Goal: Task Accomplishment & Management: Use online tool/utility

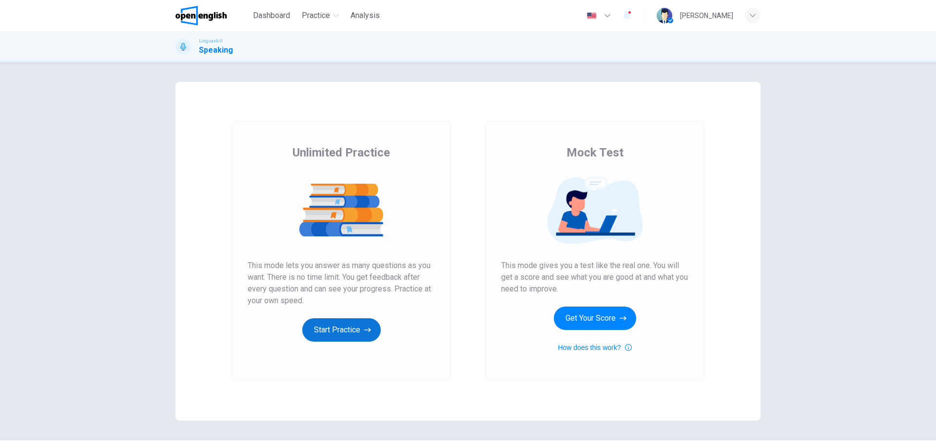
click at [333, 331] on button "Start Practice" at bounding box center [341, 329] width 78 height 23
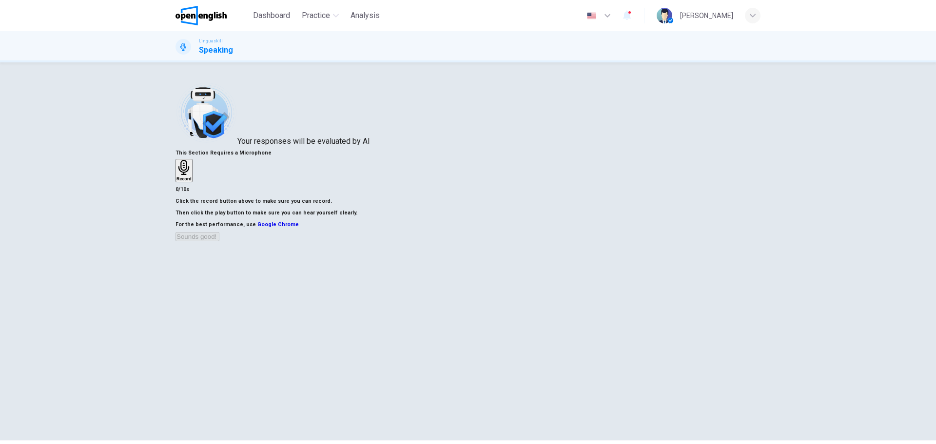
click at [189, 164] on icon "button" at bounding box center [183, 167] width 11 height 15
click at [193, 182] on div "button" at bounding box center [193, 177] width 0 height 7
click at [219, 253] on button "Sounds good!" at bounding box center [197, 248] width 44 height 9
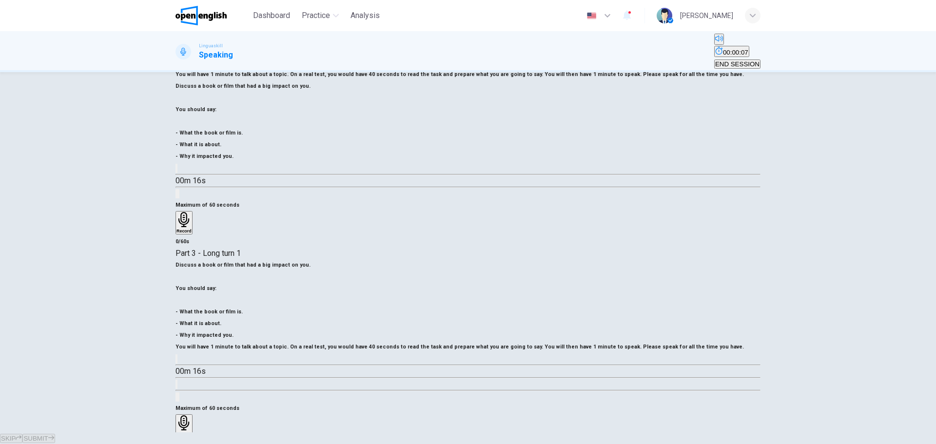
scroll to position [71, 0]
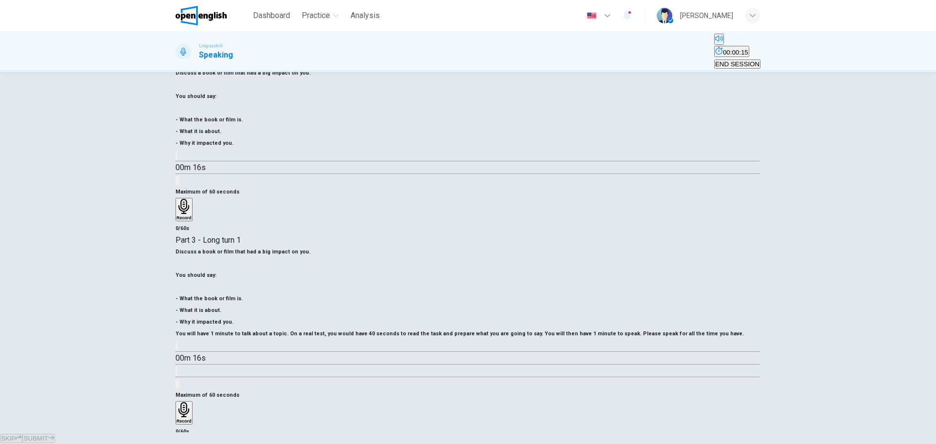
click at [192, 419] on h6 "Record" at bounding box center [183, 421] width 15 height 5
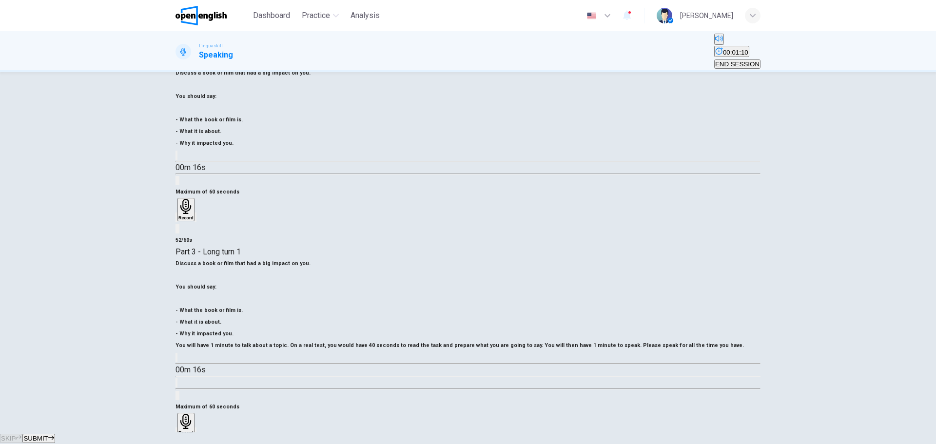
click at [176, 434] on icon "button" at bounding box center [176, 434] width 0 height 0
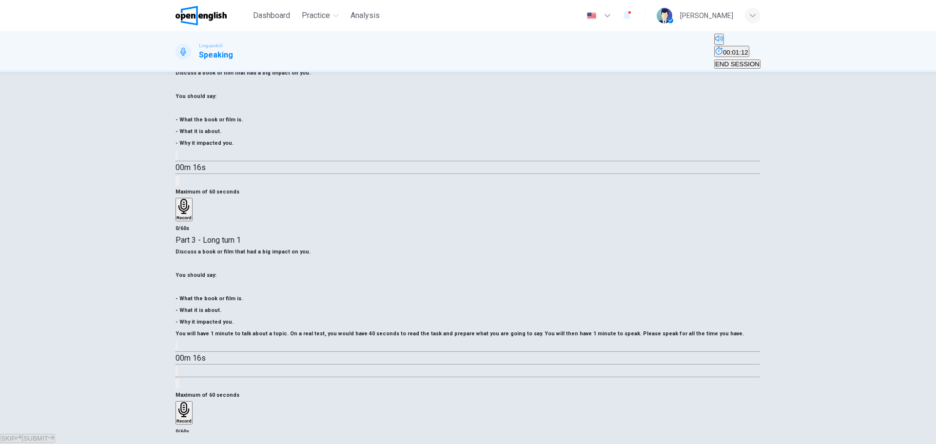
click at [192, 419] on h6 "Record" at bounding box center [183, 421] width 15 height 5
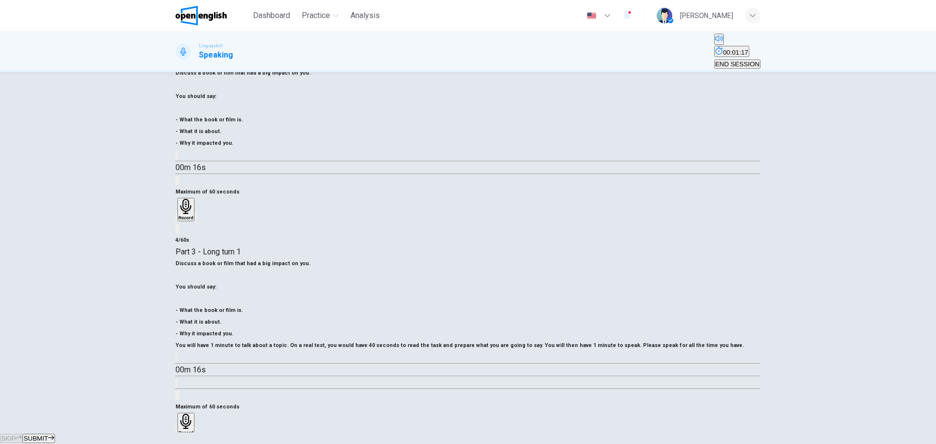
click at [176, 434] on icon "button" at bounding box center [176, 434] width 0 height 0
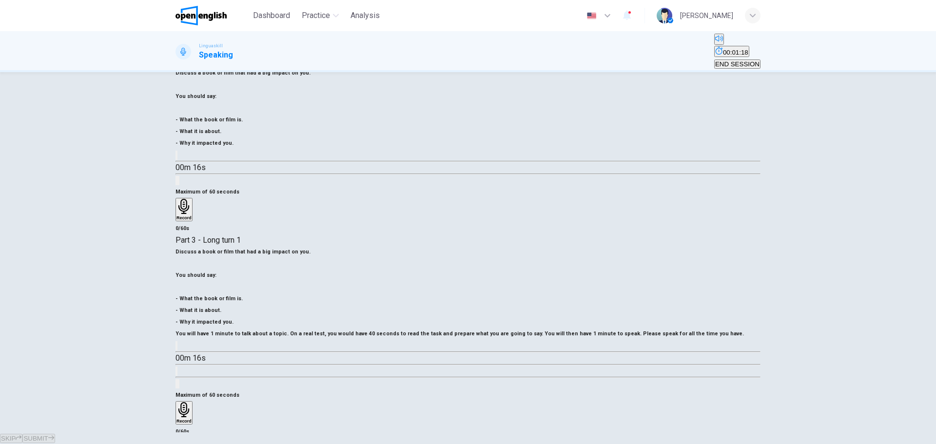
click at [192, 419] on h6 "Record" at bounding box center [183, 421] width 15 height 5
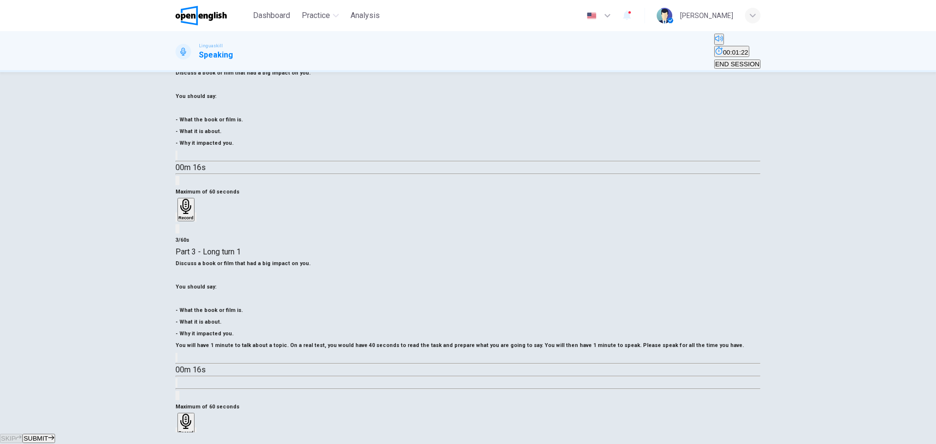
drag, startPoint x: 571, startPoint y: 290, endPoint x: 590, endPoint y: 278, distance: 21.9
click at [176, 428] on div "button" at bounding box center [176, 431] width 0 height 7
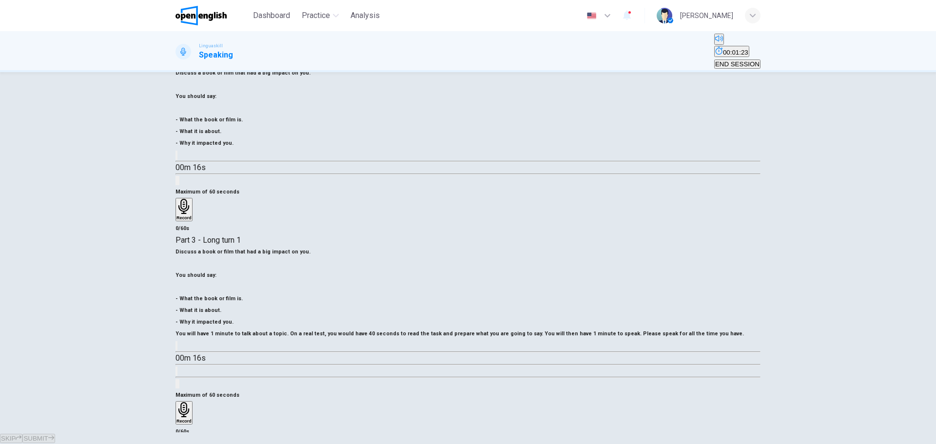
click at [192, 402] on icon "button" at bounding box center [183, 409] width 15 height 15
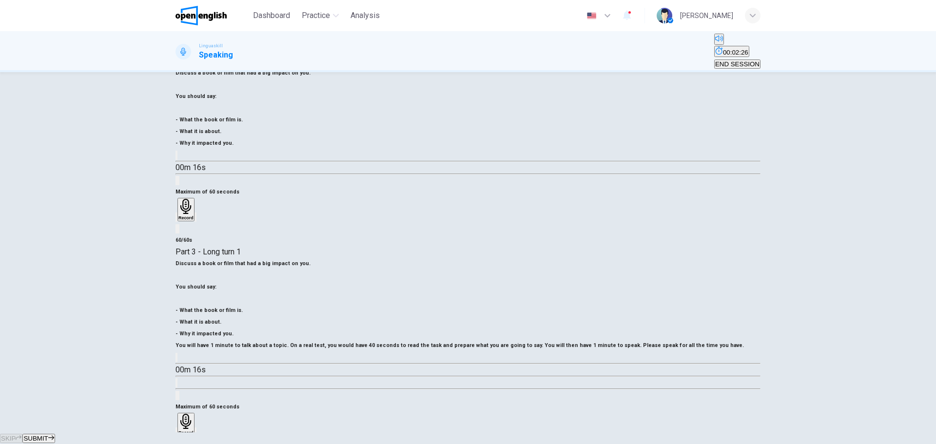
click at [55, 434] on button "SUBMIT" at bounding box center [38, 438] width 32 height 9
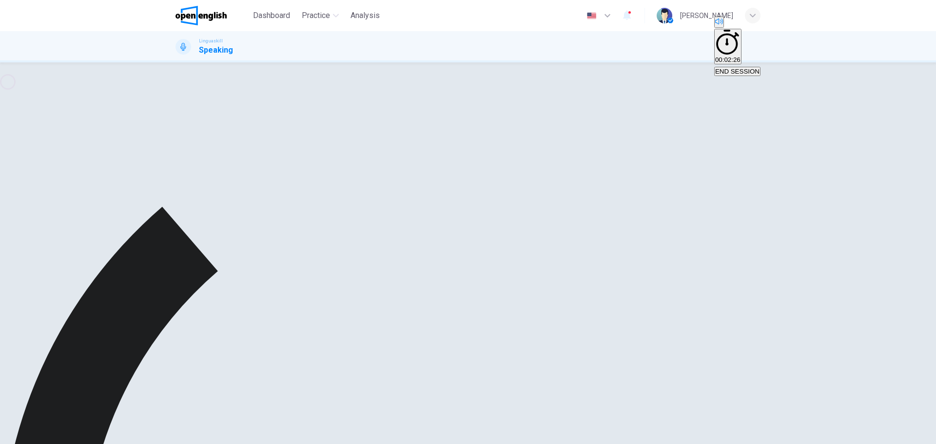
click at [195, 419] on div "button" at bounding box center [195, 422] width 0 height 7
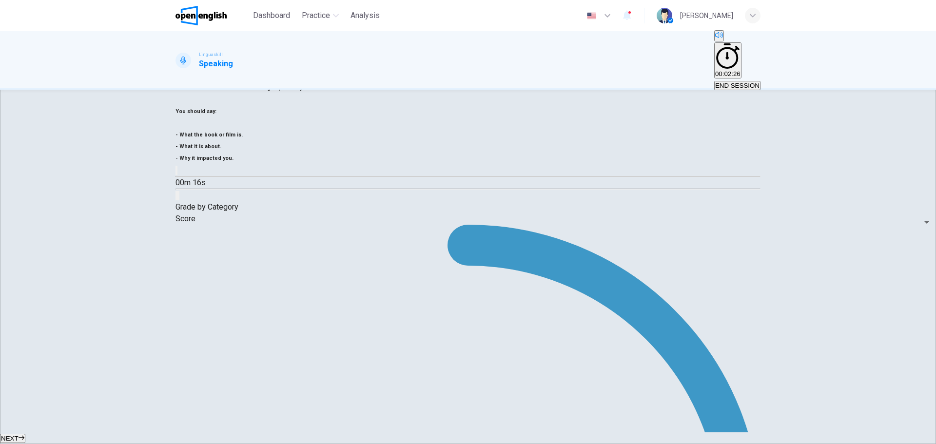
scroll to position [122, 0]
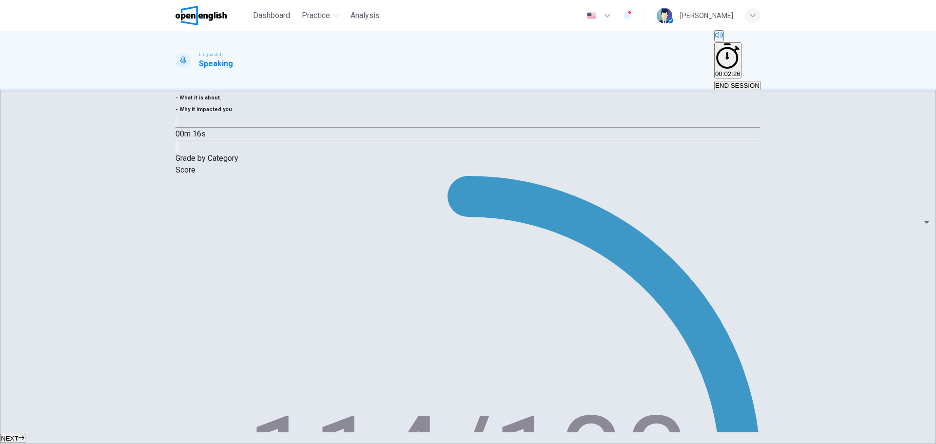
click at [25, 434] on button "NEXT" at bounding box center [12, 438] width 25 height 9
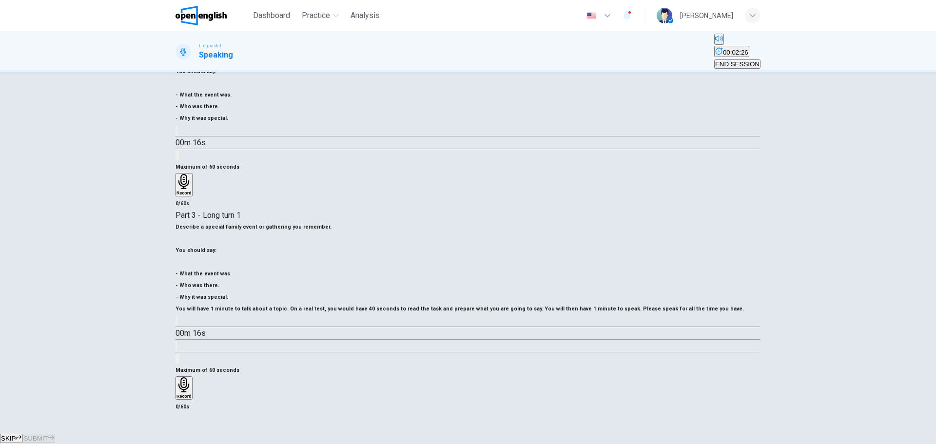
scroll to position [71, 0]
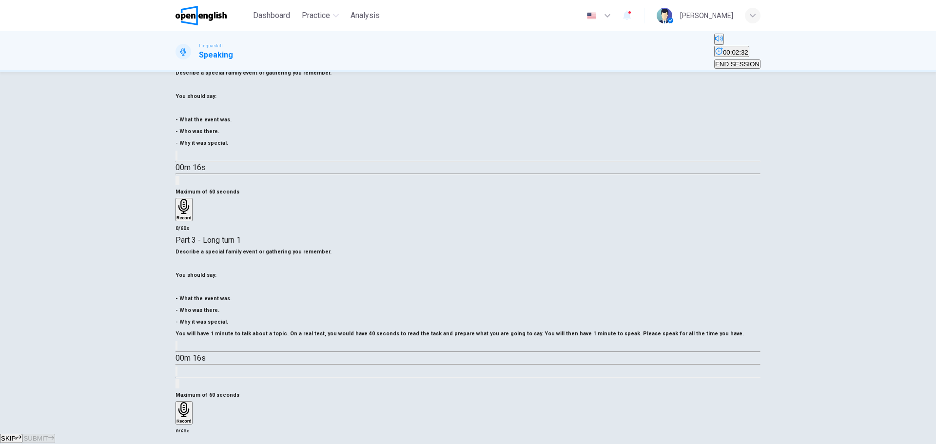
click at [321, 246] on h6 "Describe a special family event or gathering you remember." at bounding box center [467, 252] width 585 height 12
click at [192, 419] on h6 "Record" at bounding box center [183, 421] width 15 height 5
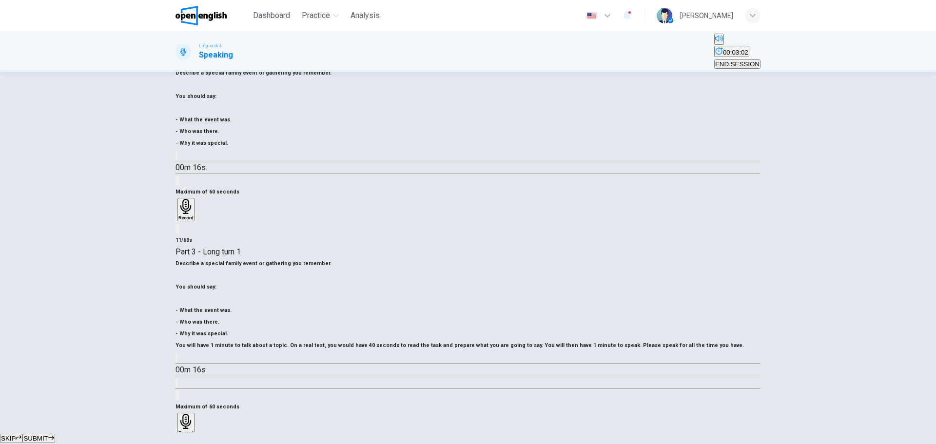
click at [176, 428] on div "button" at bounding box center [176, 431] width 0 height 7
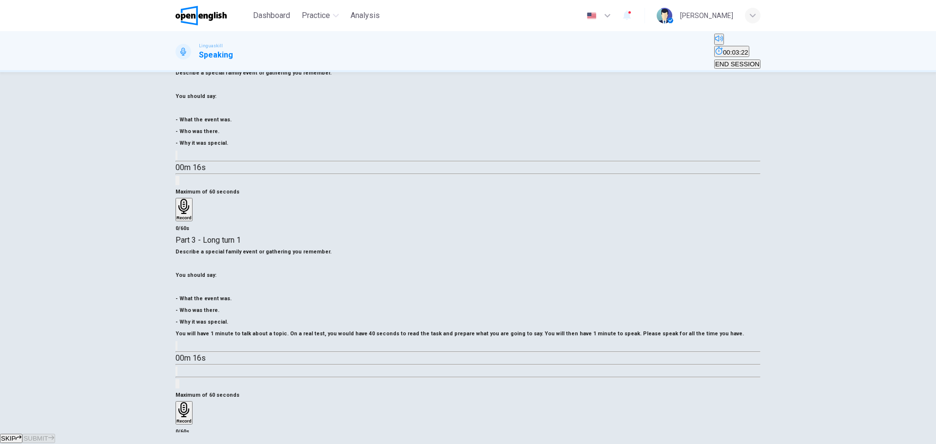
click at [192, 402] on div "Record" at bounding box center [183, 412] width 15 height 21
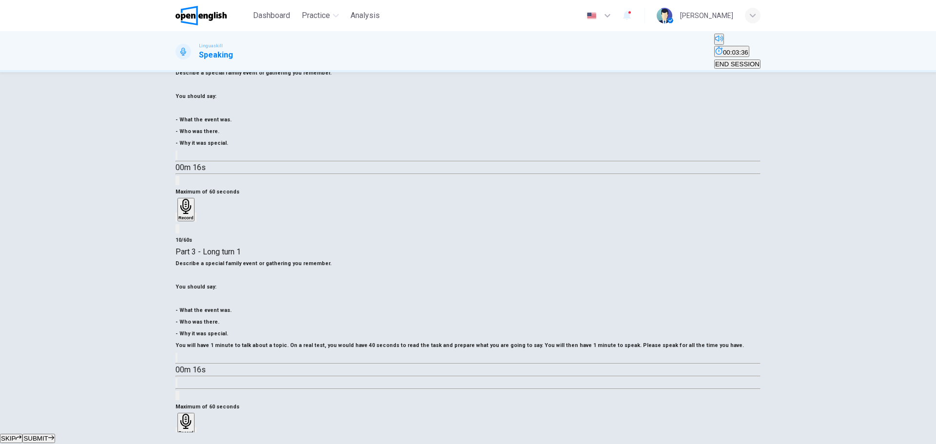
click at [176, 434] on icon "button" at bounding box center [176, 434] width 0 height 0
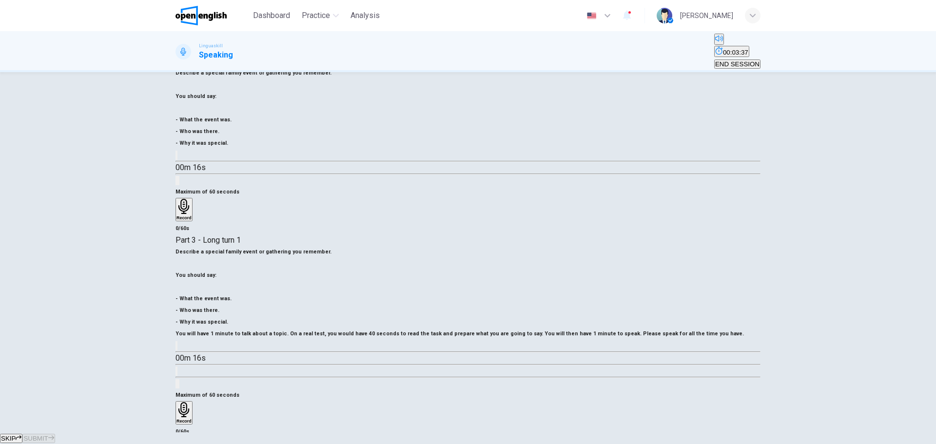
click at [192, 419] on h6 "Record" at bounding box center [183, 421] width 15 height 5
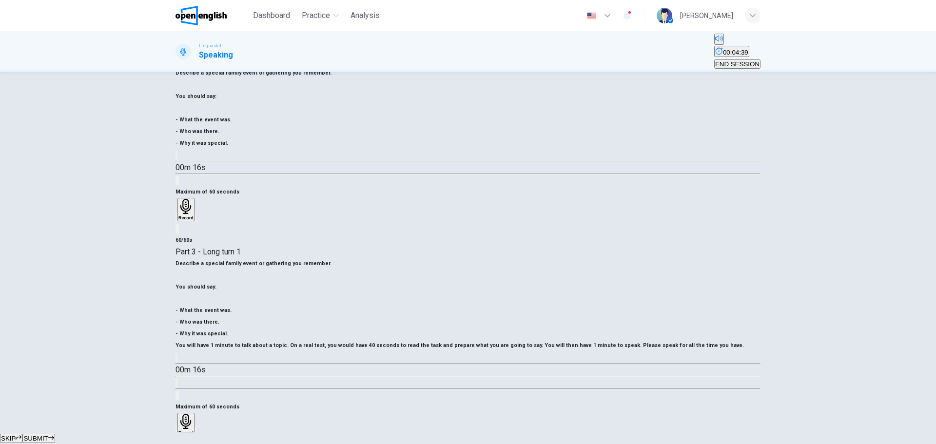
click at [193, 430] on h6 "Record" at bounding box center [185, 432] width 15 height 5
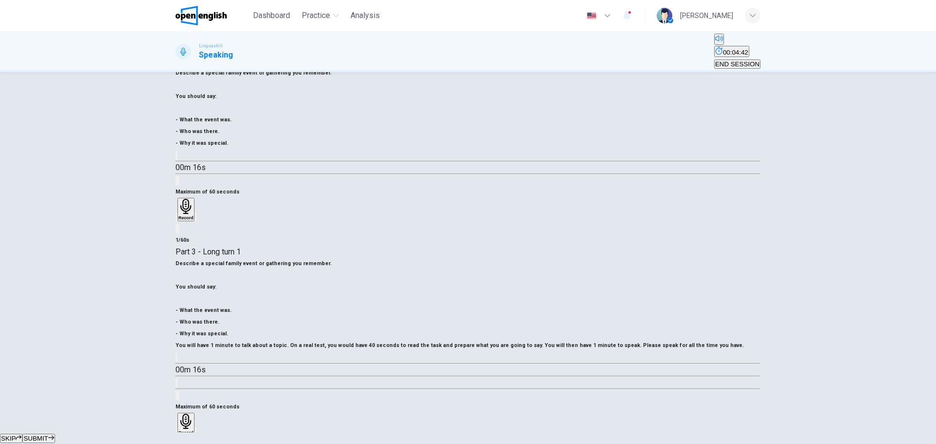
click at [176, 434] on icon "button" at bounding box center [176, 434] width 0 height 0
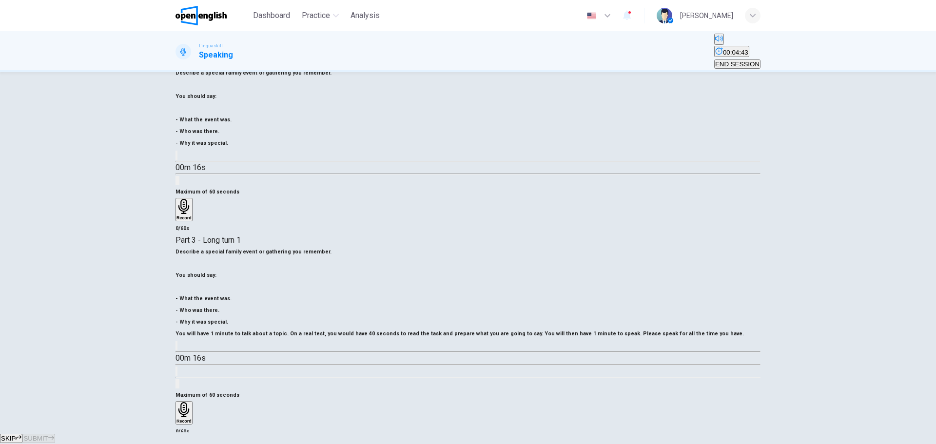
click at [192, 419] on h6 "Record" at bounding box center [183, 421] width 15 height 5
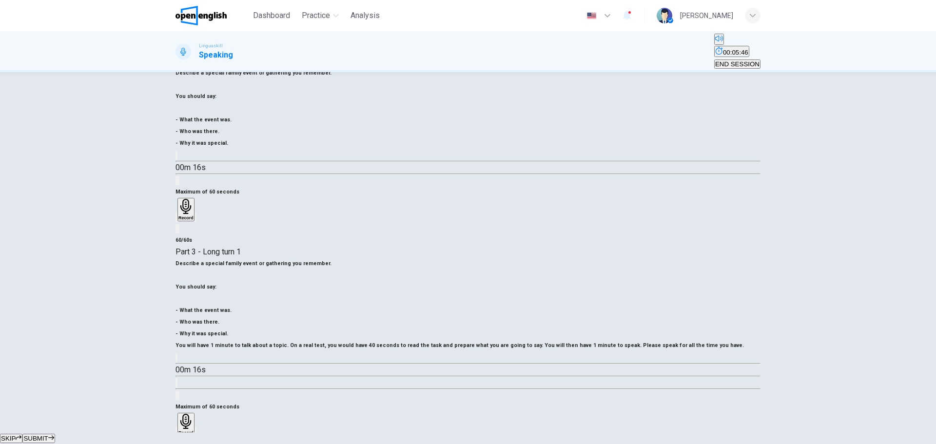
click at [48, 435] on span "SUBMIT" at bounding box center [35, 438] width 24 height 7
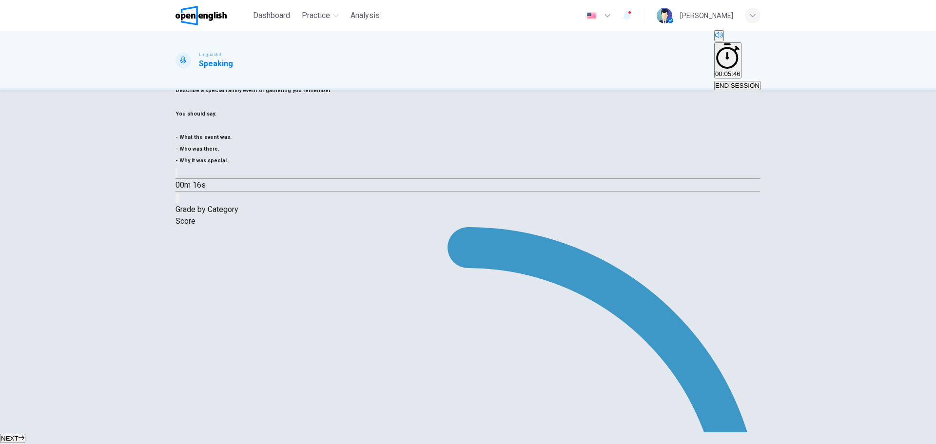
click at [19, 435] on span "NEXT" at bounding box center [10, 438] width 18 height 7
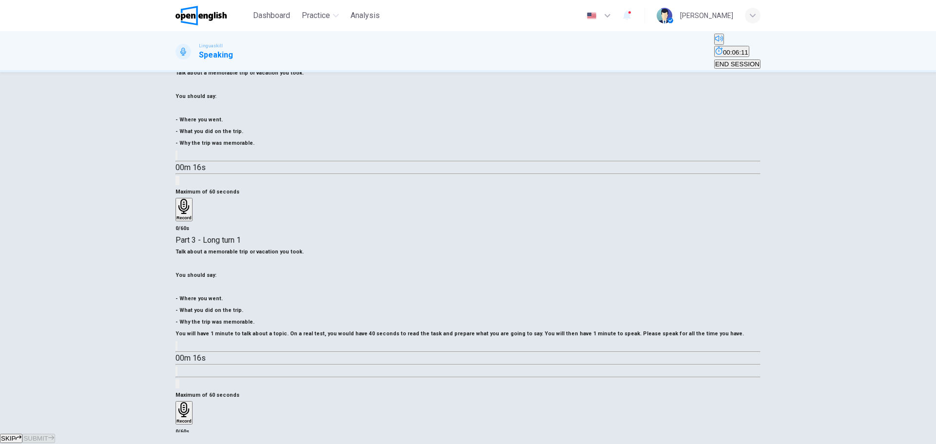
click at [192, 402] on div "Record" at bounding box center [183, 412] width 15 height 21
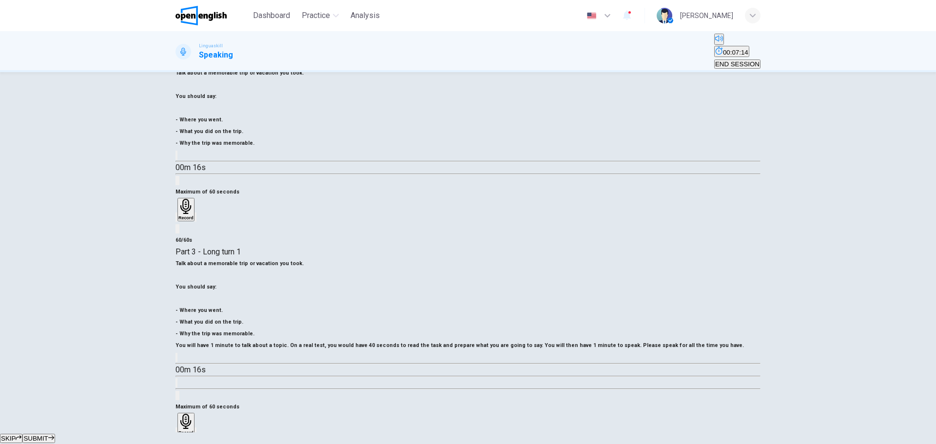
click at [48, 435] on span "SUBMIT" at bounding box center [35, 438] width 24 height 7
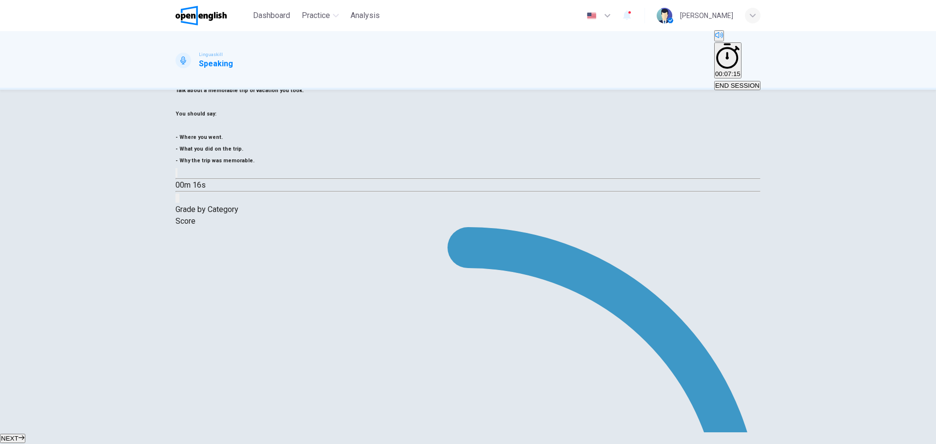
click at [19, 435] on span "NEXT" at bounding box center [10, 438] width 18 height 7
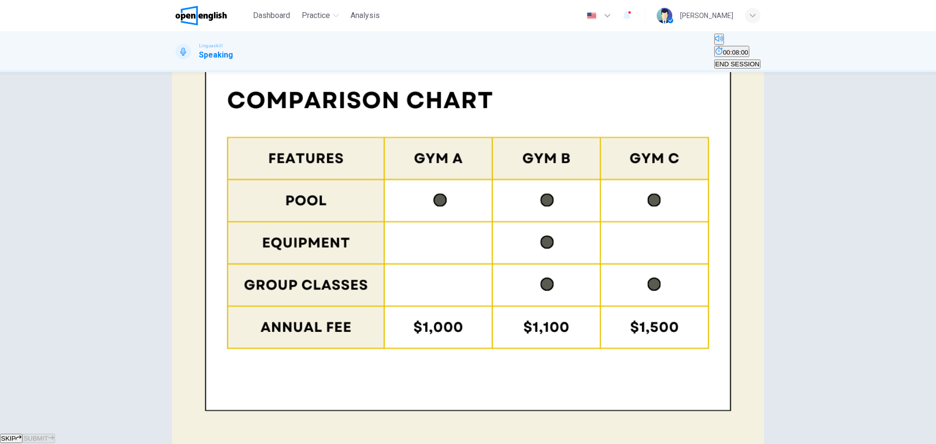
scroll to position [137, 0]
click at [192, 399] on icon "button" at bounding box center [183, 406] width 15 height 15
click at [193, 410] on icon "button" at bounding box center [185, 417] width 15 height 15
click at [193, 410] on div "Record" at bounding box center [185, 420] width 15 height 21
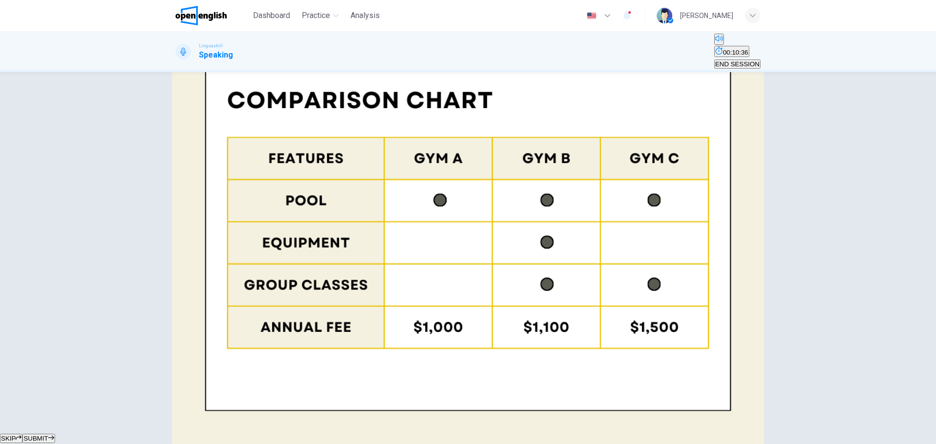
click at [48, 435] on span "SUBMIT" at bounding box center [35, 438] width 24 height 7
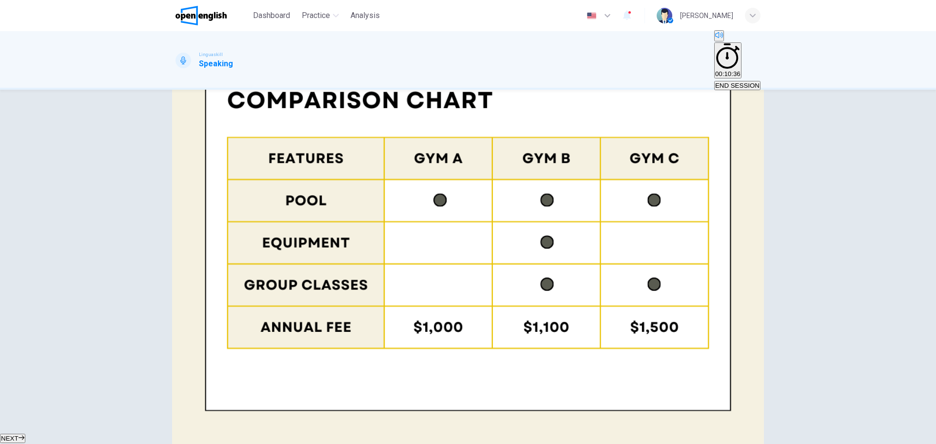
click at [24, 435] on icon "button" at bounding box center [22, 438] width 6 height 6
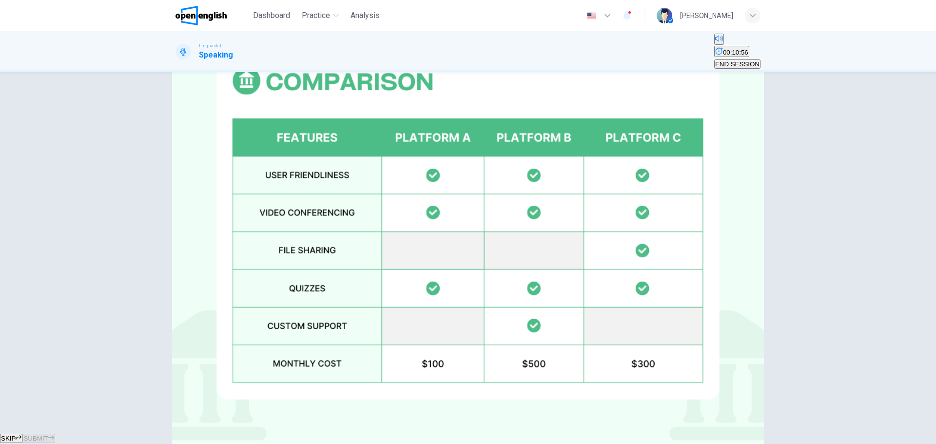
click at [192, 415] on h6 "Record" at bounding box center [183, 417] width 15 height 5
click at [193, 410] on div "Record" at bounding box center [185, 420] width 15 height 21
click at [48, 435] on span "SUBMIT" at bounding box center [35, 438] width 24 height 7
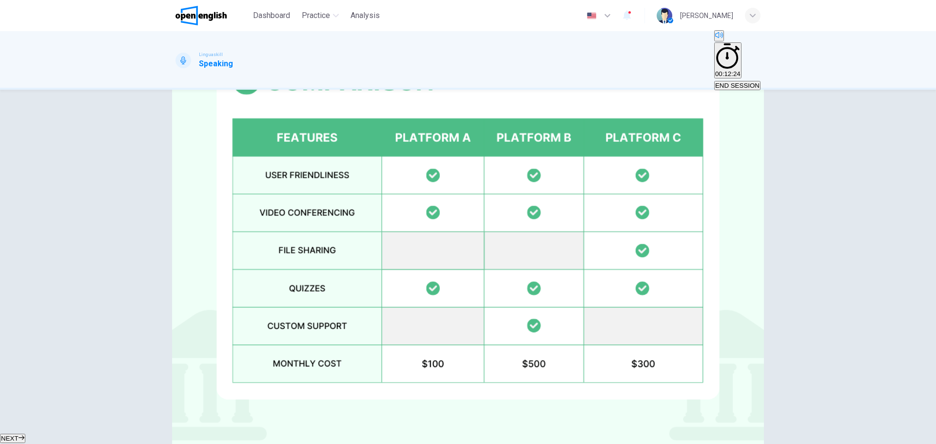
click at [25, 434] on button "NEXT" at bounding box center [12, 438] width 25 height 9
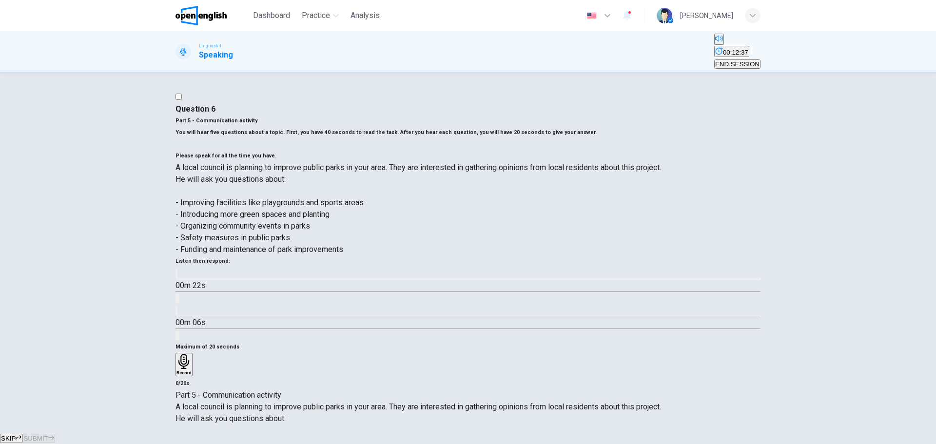
click at [188, 275] on icon "button" at bounding box center [182, 281] width 10 height 12
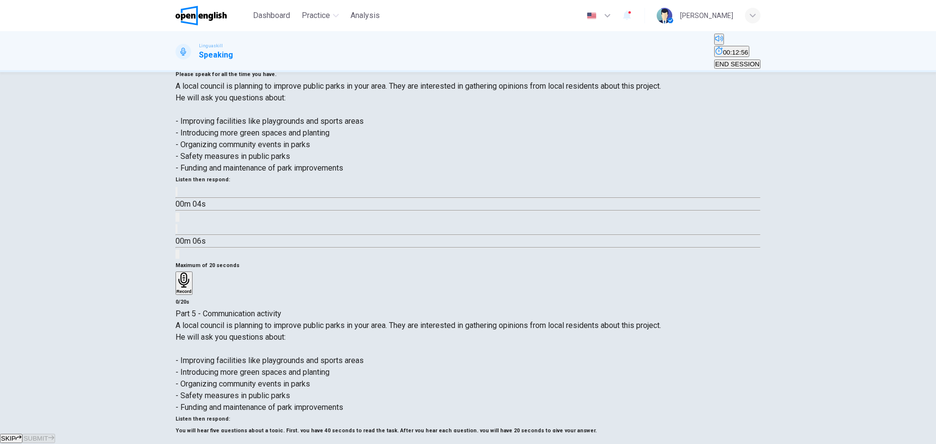
scroll to position [83, 0]
type input "*"
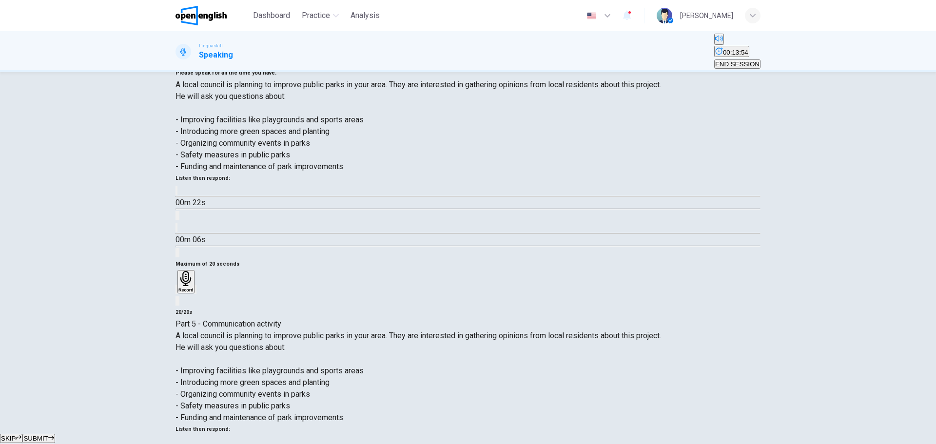
click at [48, 435] on span "SUBMIT" at bounding box center [35, 438] width 24 height 7
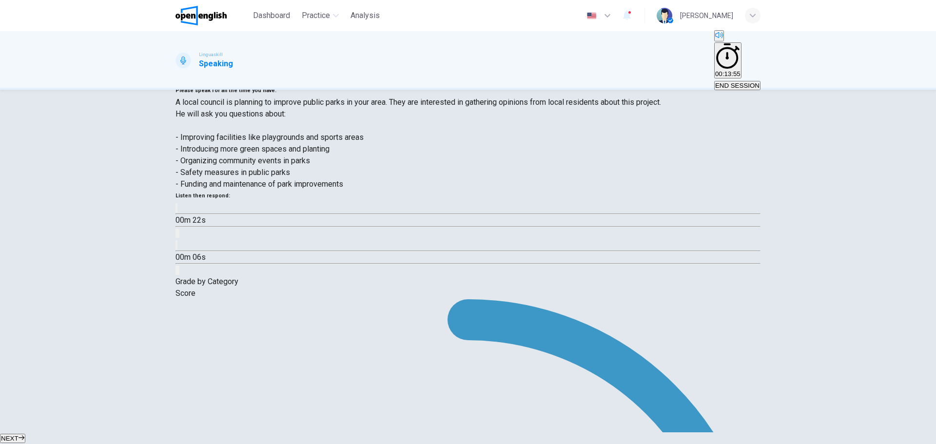
click at [19, 435] on span "NEXT" at bounding box center [10, 438] width 18 height 7
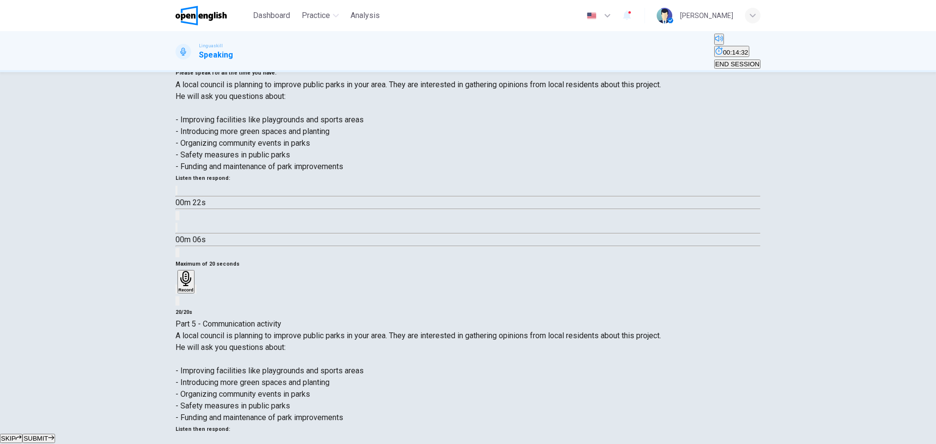
click at [54, 435] on icon "button" at bounding box center [51, 438] width 6 height 6
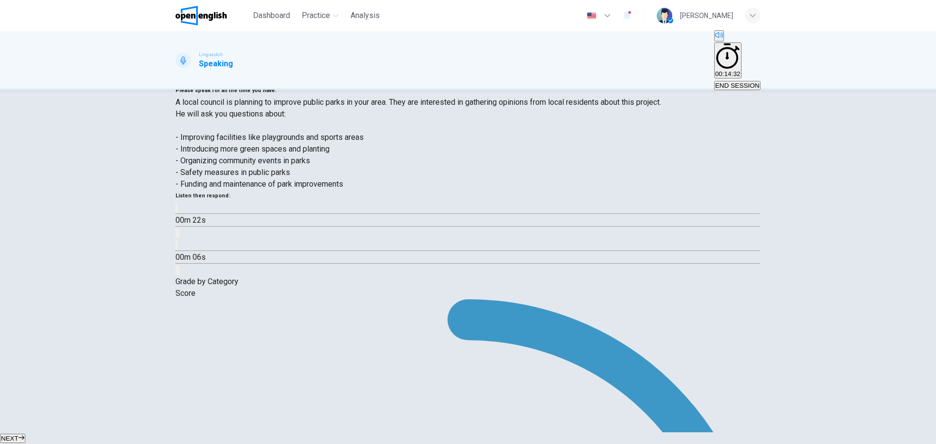
click at [19, 435] on span "NEXT" at bounding box center [10, 438] width 18 height 7
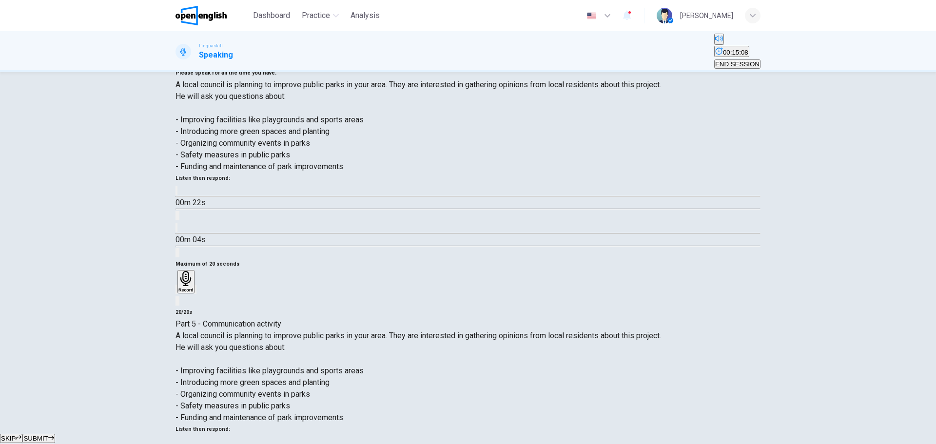
click at [48, 435] on span "SUBMIT" at bounding box center [35, 438] width 24 height 7
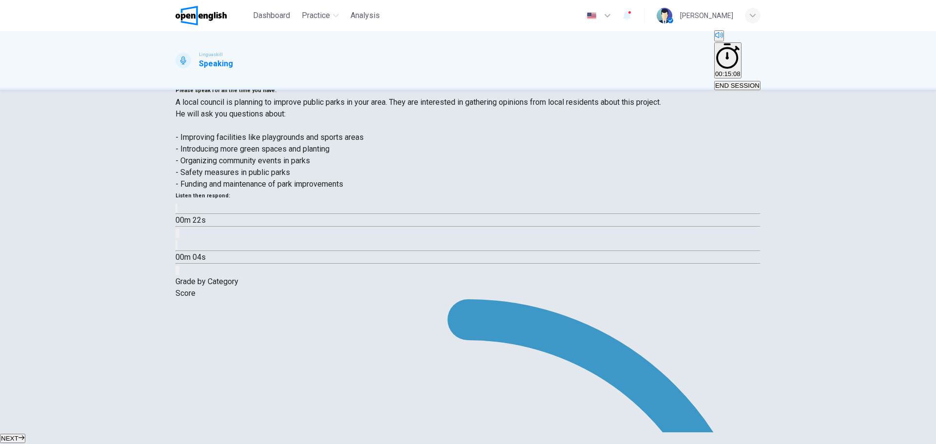
click at [489, 432] on div "NEXT" at bounding box center [468, 438] width 936 height 12
click at [25, 434] on button "NEXT" at bounding box center [12, 438] width 25 height 9
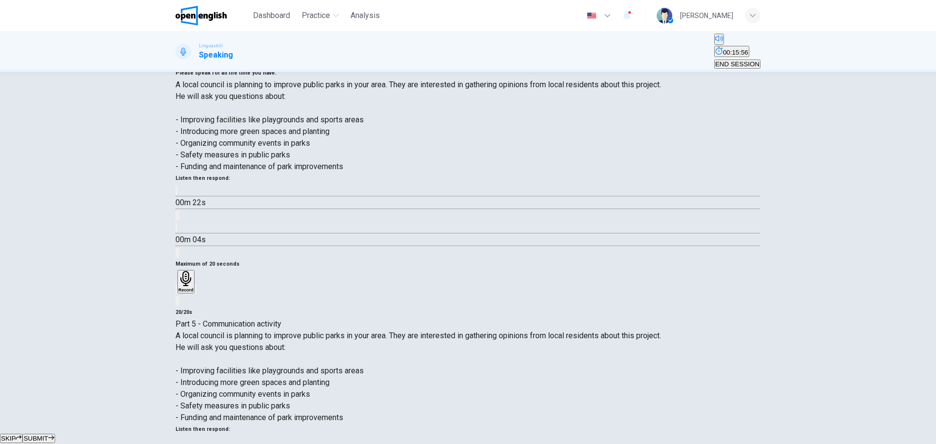
click at [48, 435] on span "SUBMIT" at bounding box center [35, 438] width 24 height 7
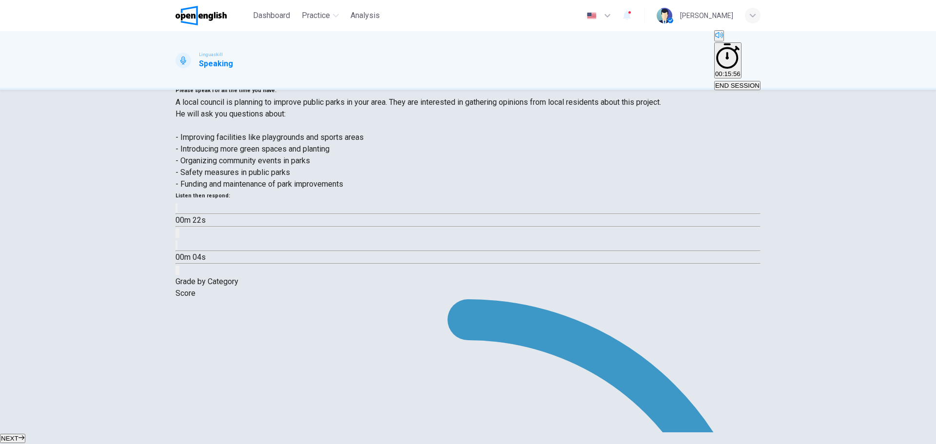
click at [25, 434] on button "NEXT" at bounding box center [12, 438] width 25 height 9
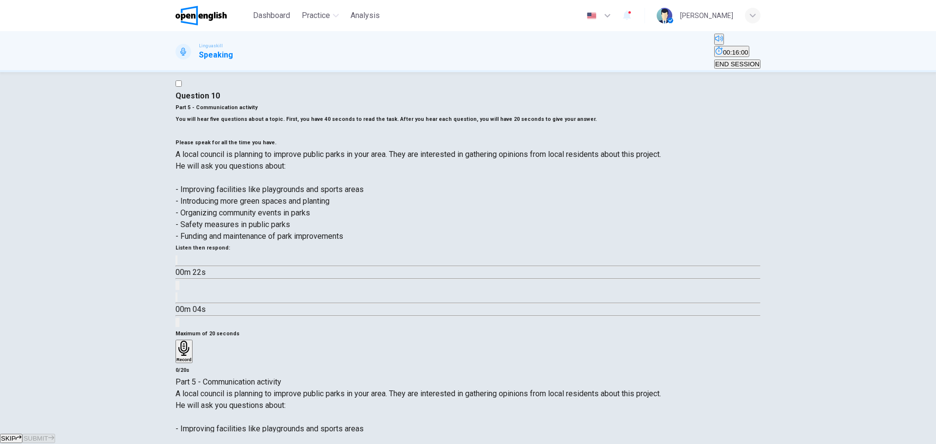
scroll to position [49, 0]
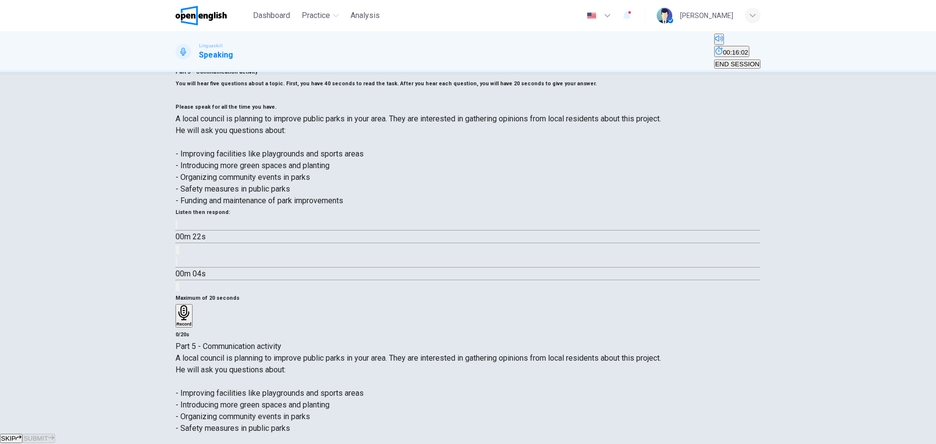
type input "*"
drag, startPoint x: 193, startPoint y: 306, endPoint x: 339, endPoint y: 303, distance: 145.3
click at [339, 435] on span "- Funding and maintenance of park improvements" at bounding box center [259, 439] width 168 height 9
click at [343, 435] on span "- Funding and maintenance of park improvements" at bounding box center [259, 439] width 168 height 9
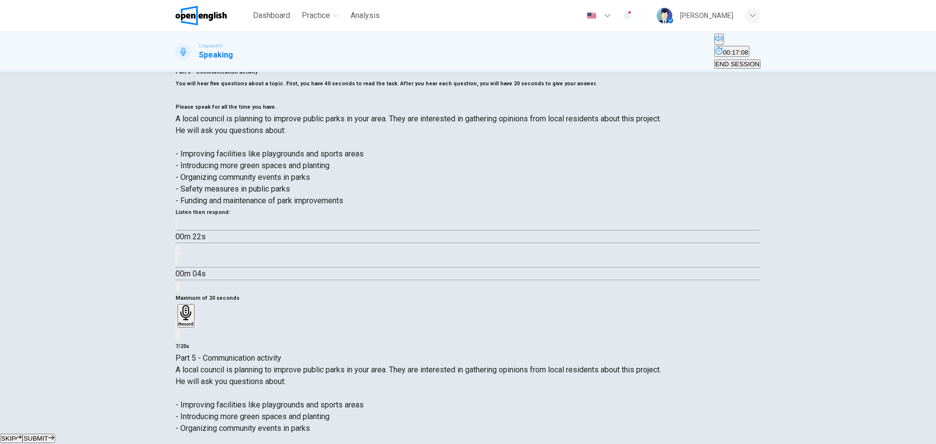
click at [55, 434] on button "SUBMIT" at bounding box center [38, 438] width 32 height 9
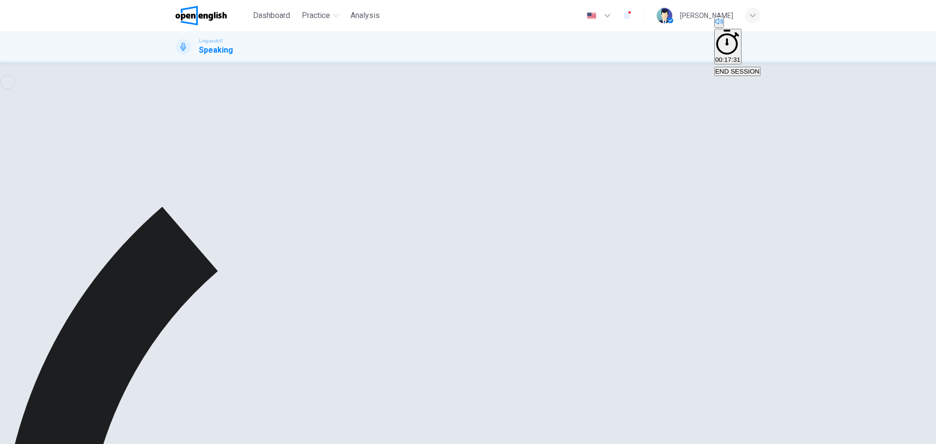
scroll to position [83, 0]
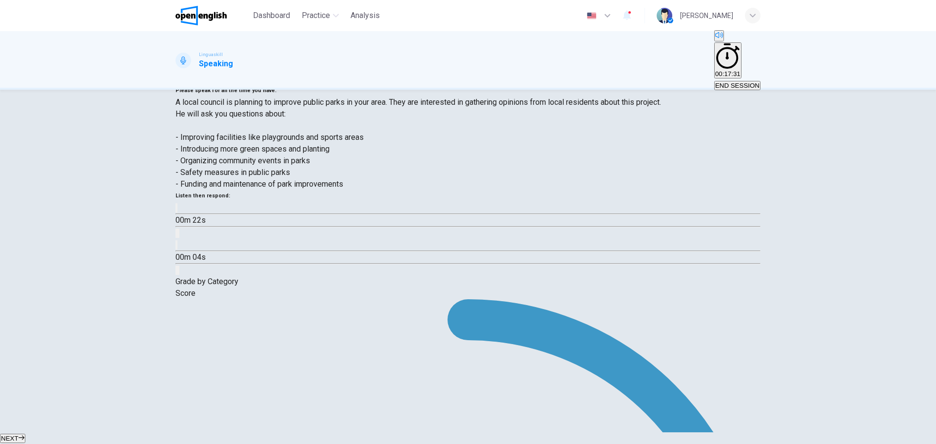
click at [19, 435] on span "NEXT" at bounding box center [10, 438] width 18 height 7
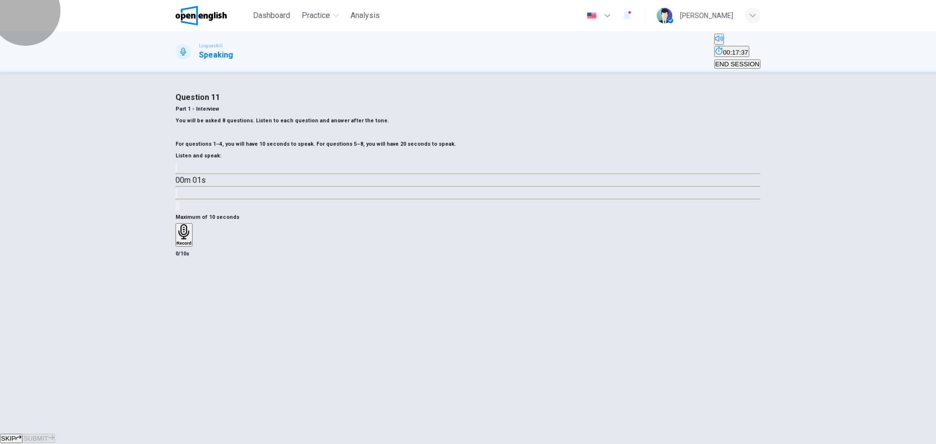
click at [728, 60] on span "END SESSION" at bounding box center [737, 63] width 44 height 7
